Goal: Navigation & Orientation: Find specific page/section

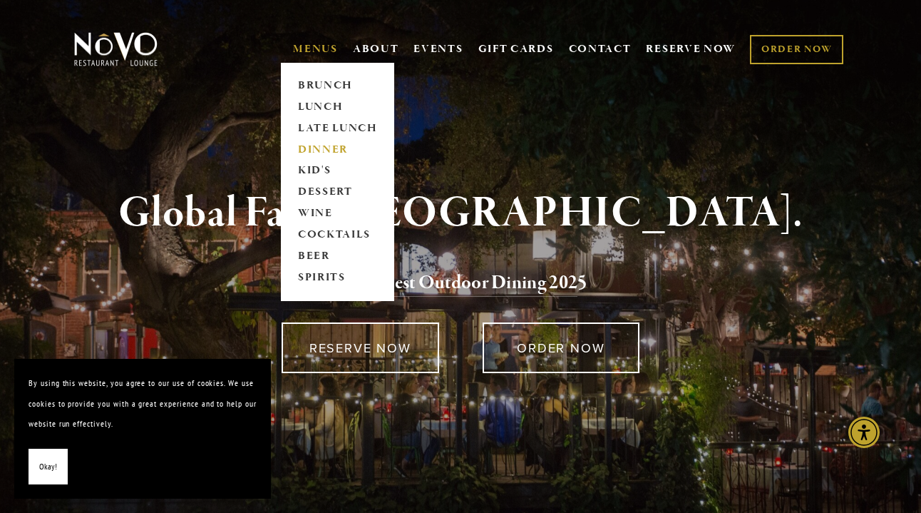
click at [314, 150] on link "DINNER" at bounding box center [337, 149] width 89 height 21
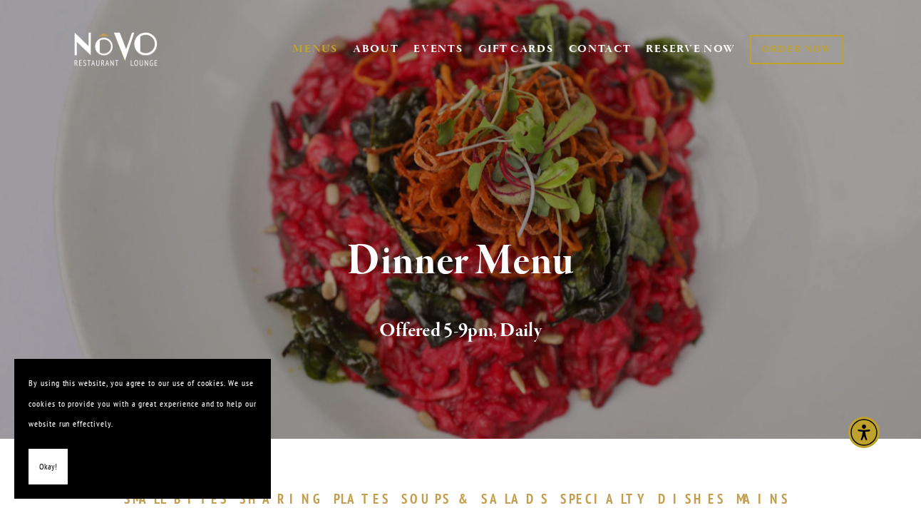
click at [44, 463] on span "Okay!" at bounding box center [48, 466] width 18 height 21
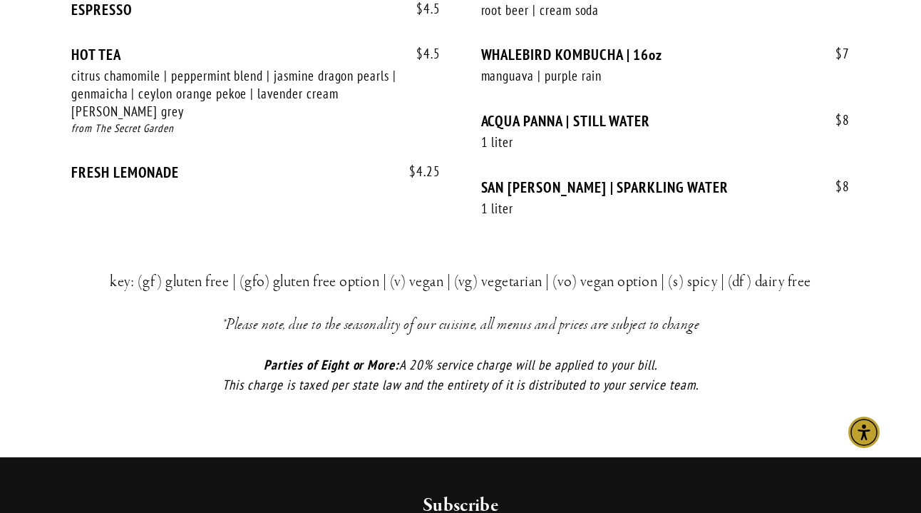
scroll to position [3473, 0]
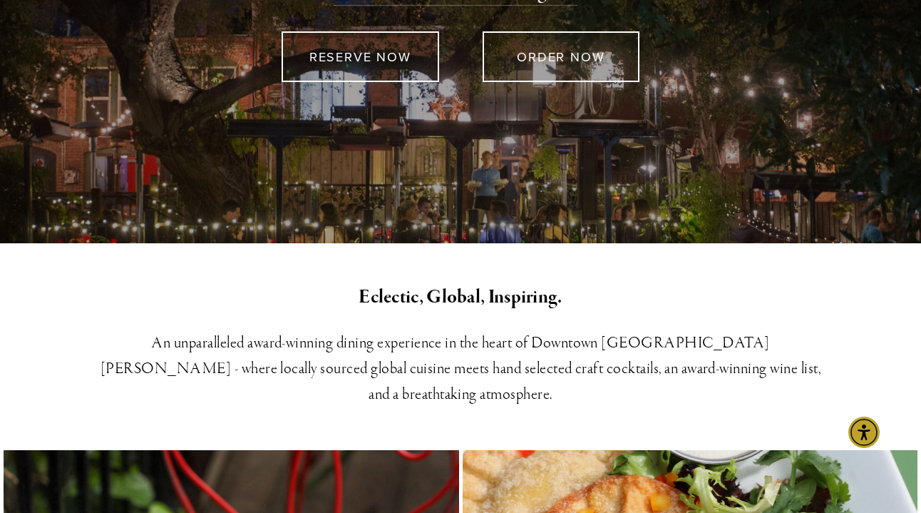
scroll to position [310, 0]
